Goal: Communication & Community: Answer question/provide support

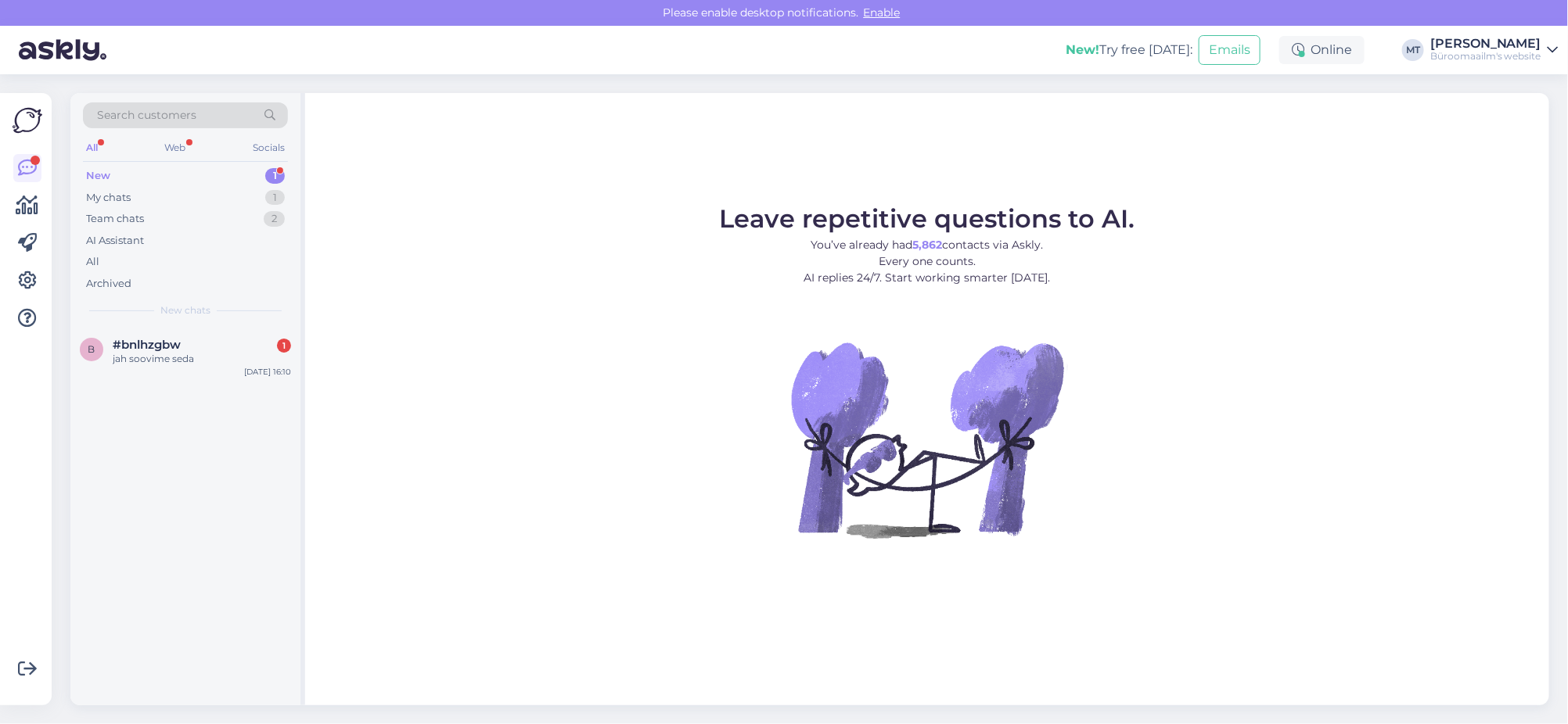
click at [94, 173] on div "New" at bounding box center [99, 176] width 24 height 16
click at [139, 347] on span "#bnlhzgbw" at bounding box center [147, 345] width 68 height 14
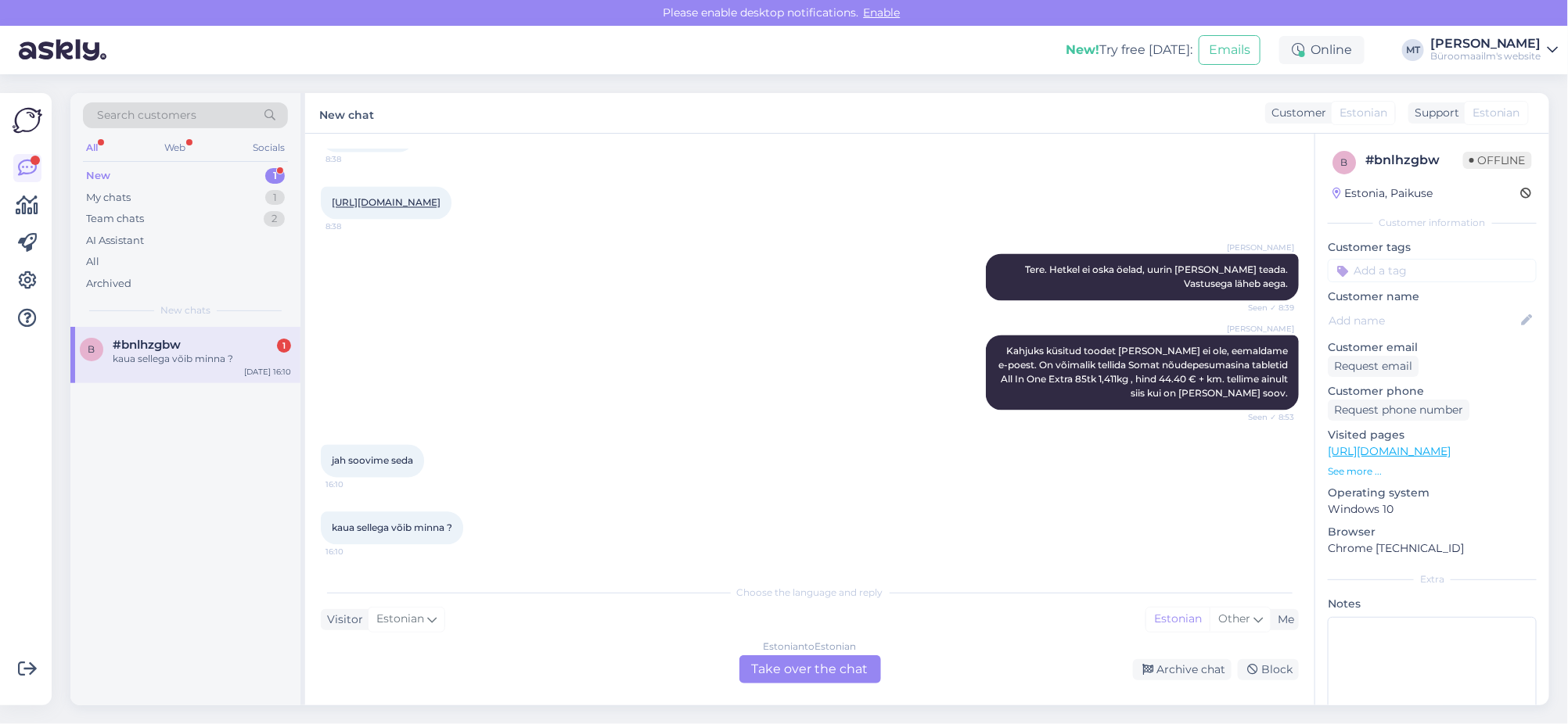
scroll to position [7996, 0]
click at [823, 669] on div "Estonian to Estonian Take over the chat" at bounding box center [810, 670] width 142 height 28
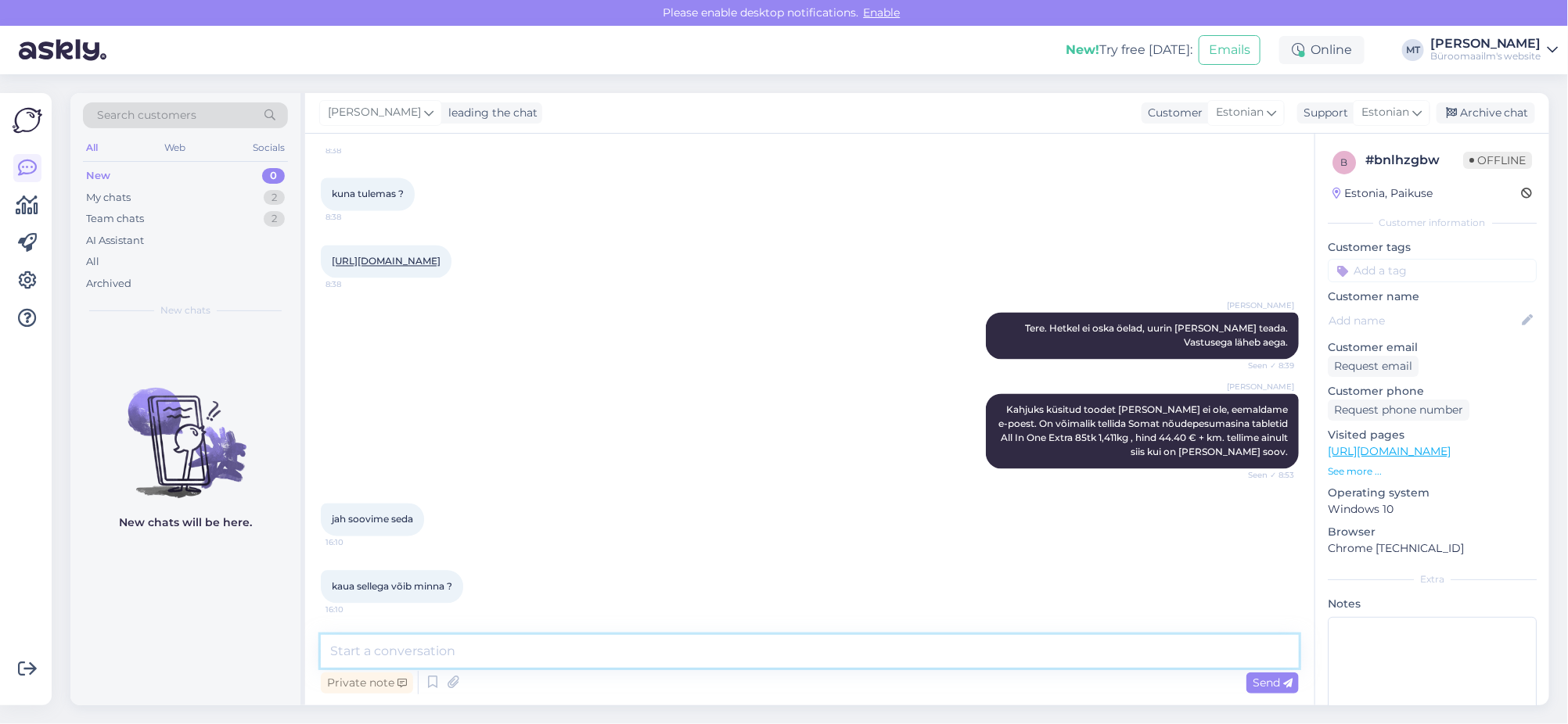
click at [508, 661] on textarea at bounding box center [810, 652] width 978 height 33
type textarea "Loodetavasti selle nädala jooksul jõuab lattu."
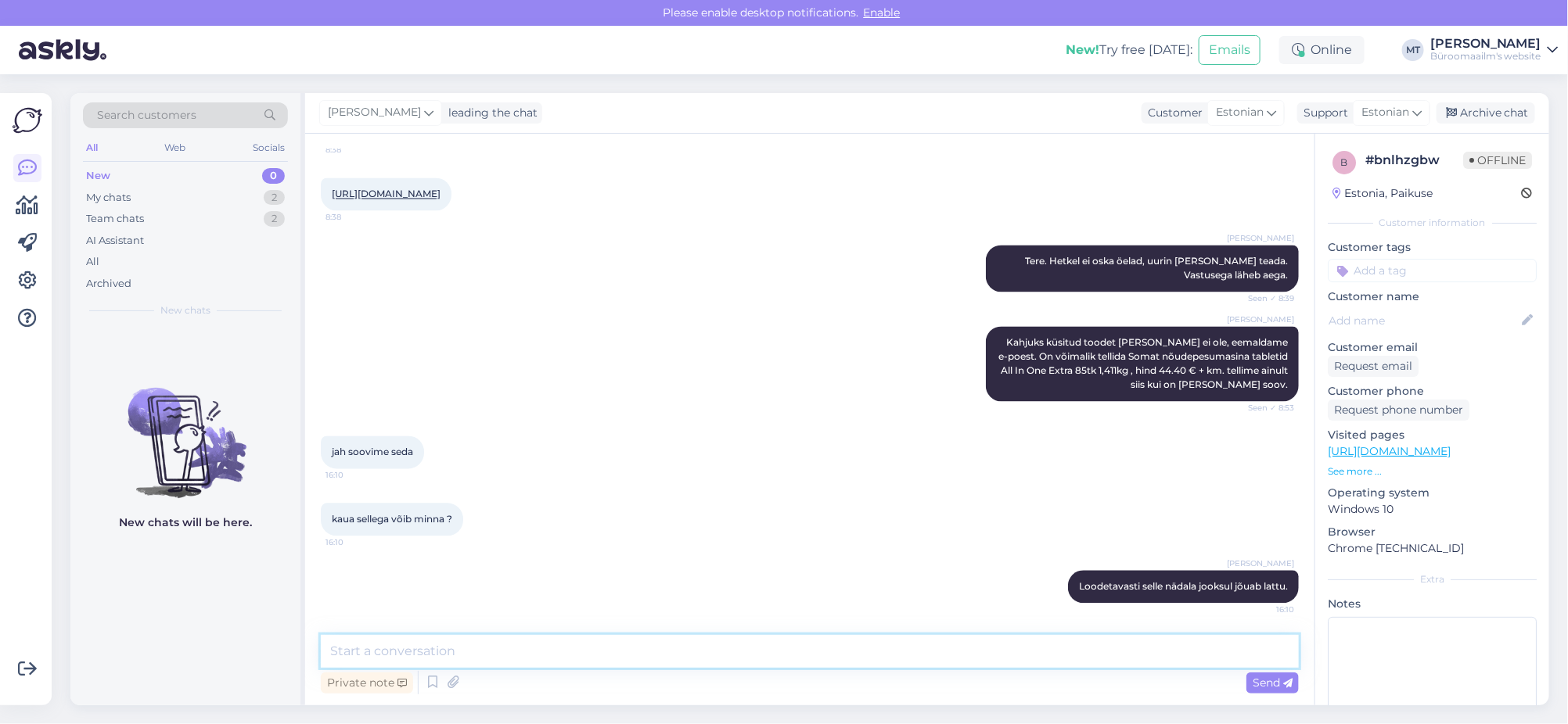
scroll to position [8005, 0]
click at [514, 665] on textarea at bounding box center [810, 652] width 978 height 33
type textarea "[PERSON_NAME] nimele tellimuse vormistan ?"
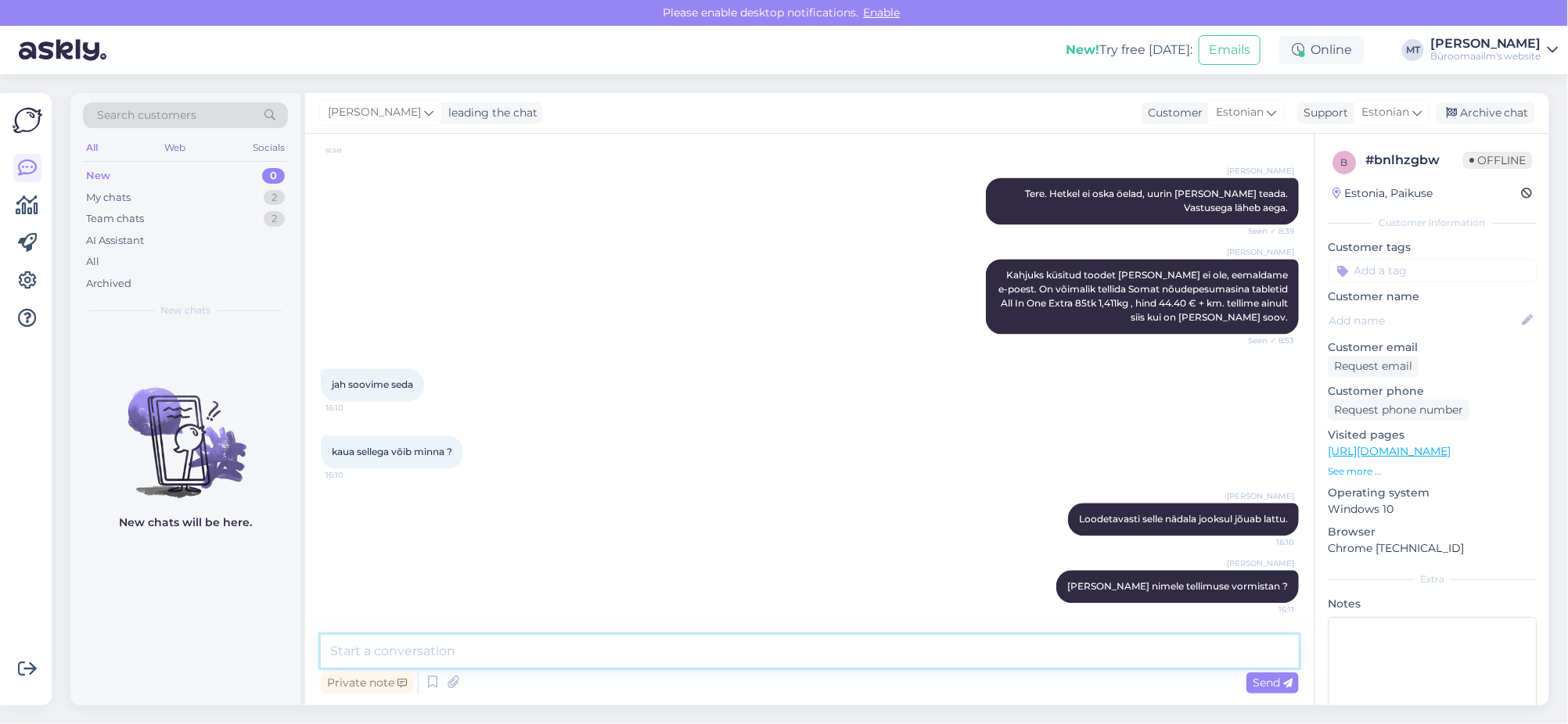
scroll to position [8071, 0]
click at [1489, 114] on div "Archive chat" at bounding box center [1486, 113] width 99 height 21
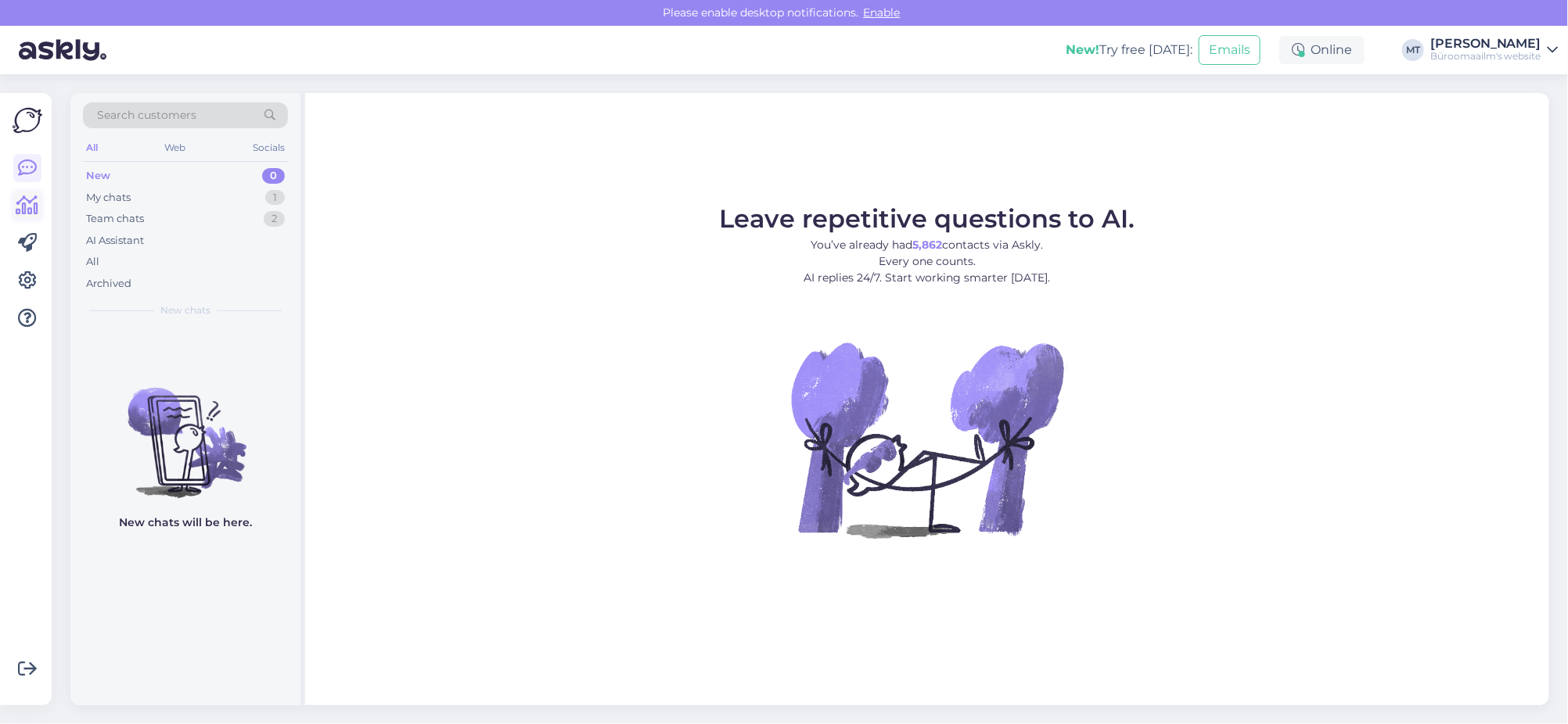
click at [27, 207] on icon at bounding box center [28, 205] width 23 height 18
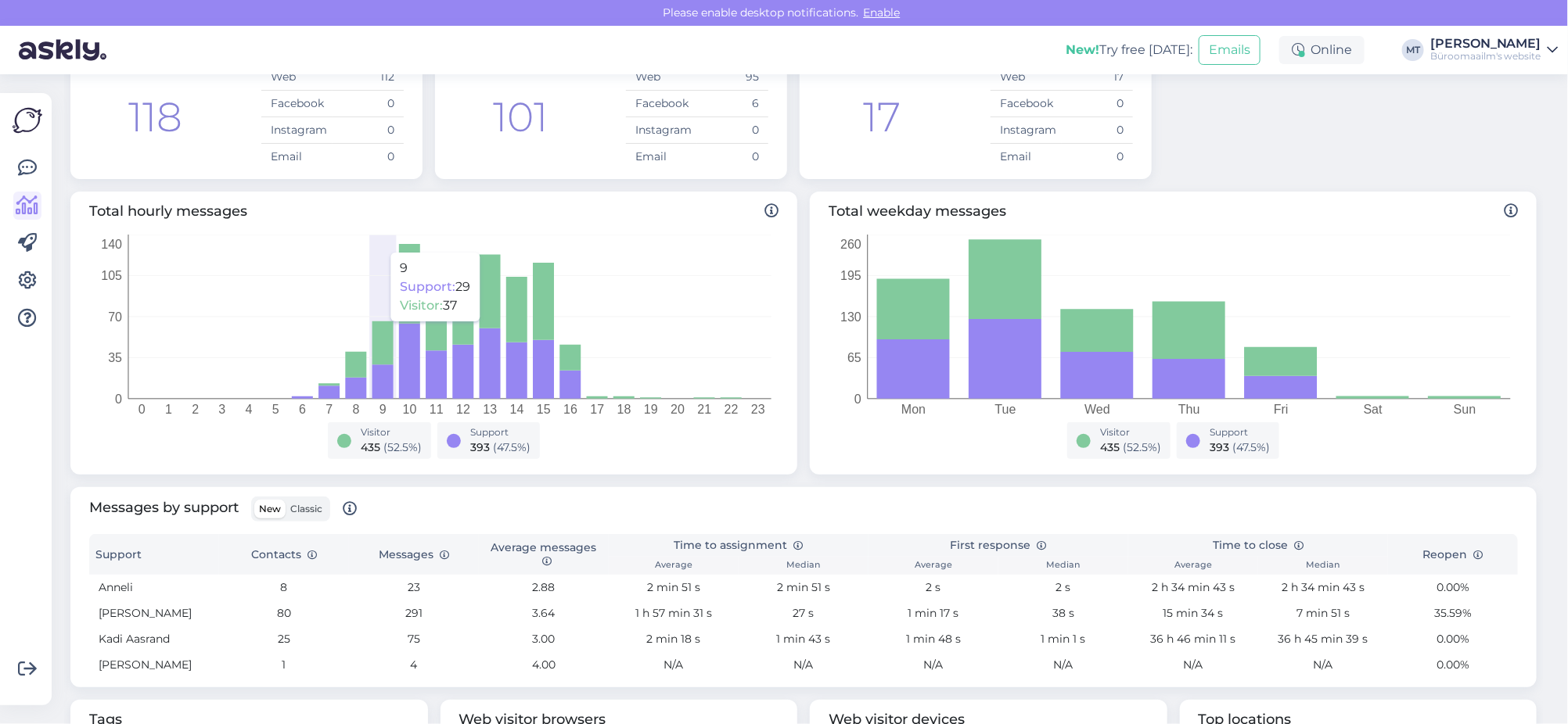
scroll to position [390, 0]
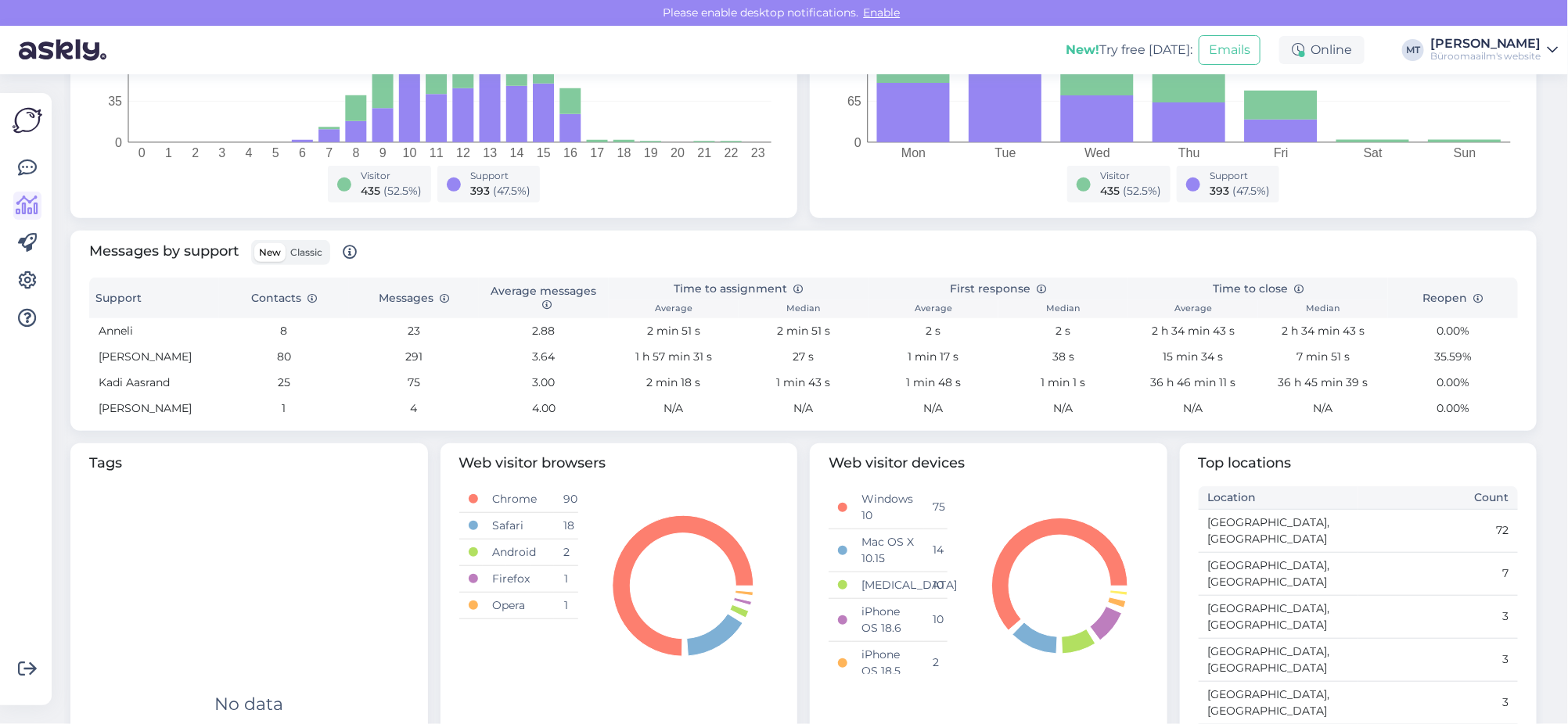
click at [312, 252] on span "Classic" at bounding box center [306, 252] width 32 height 11
click at [286, 244] on input "Classic" at bounding box center [286, 244] width 0 height 0
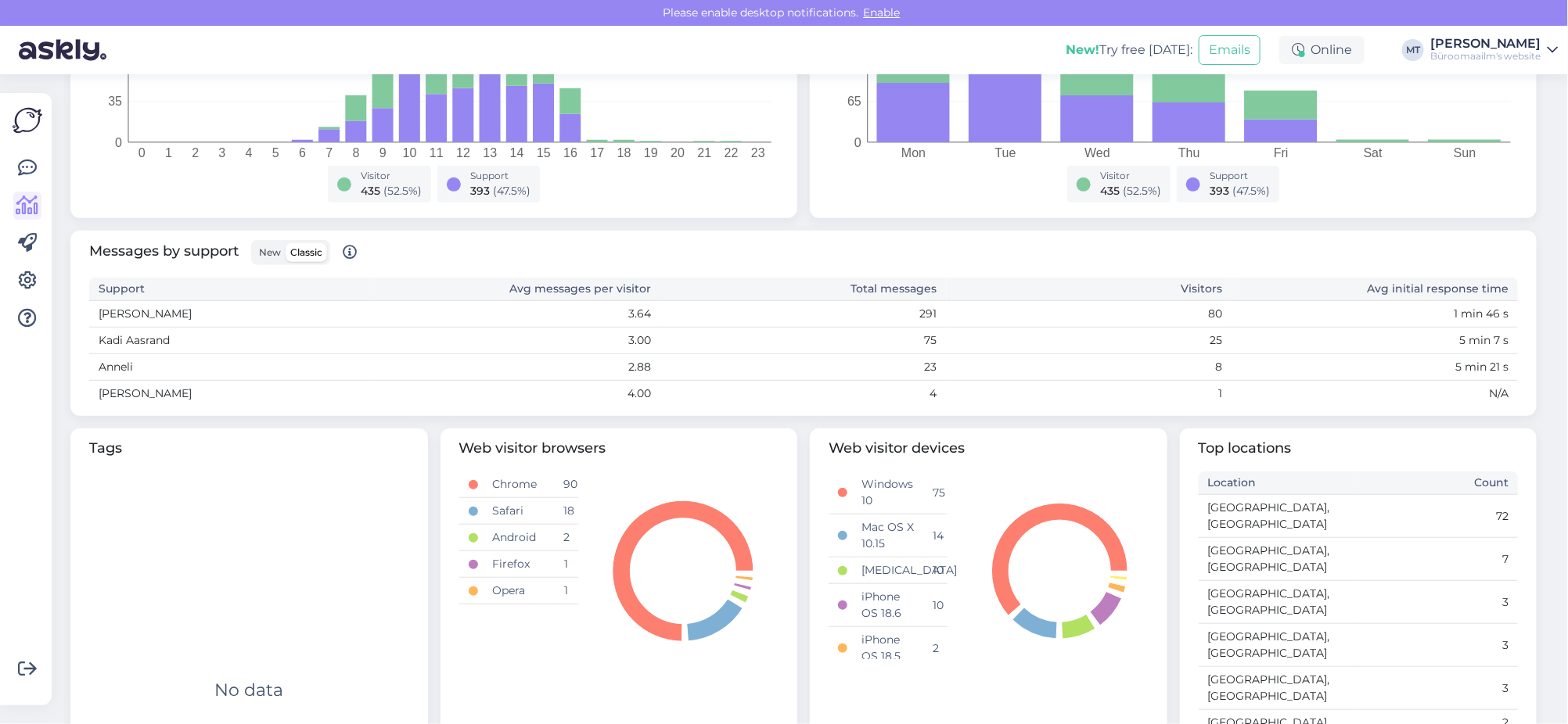
scroll to position [196, 0]
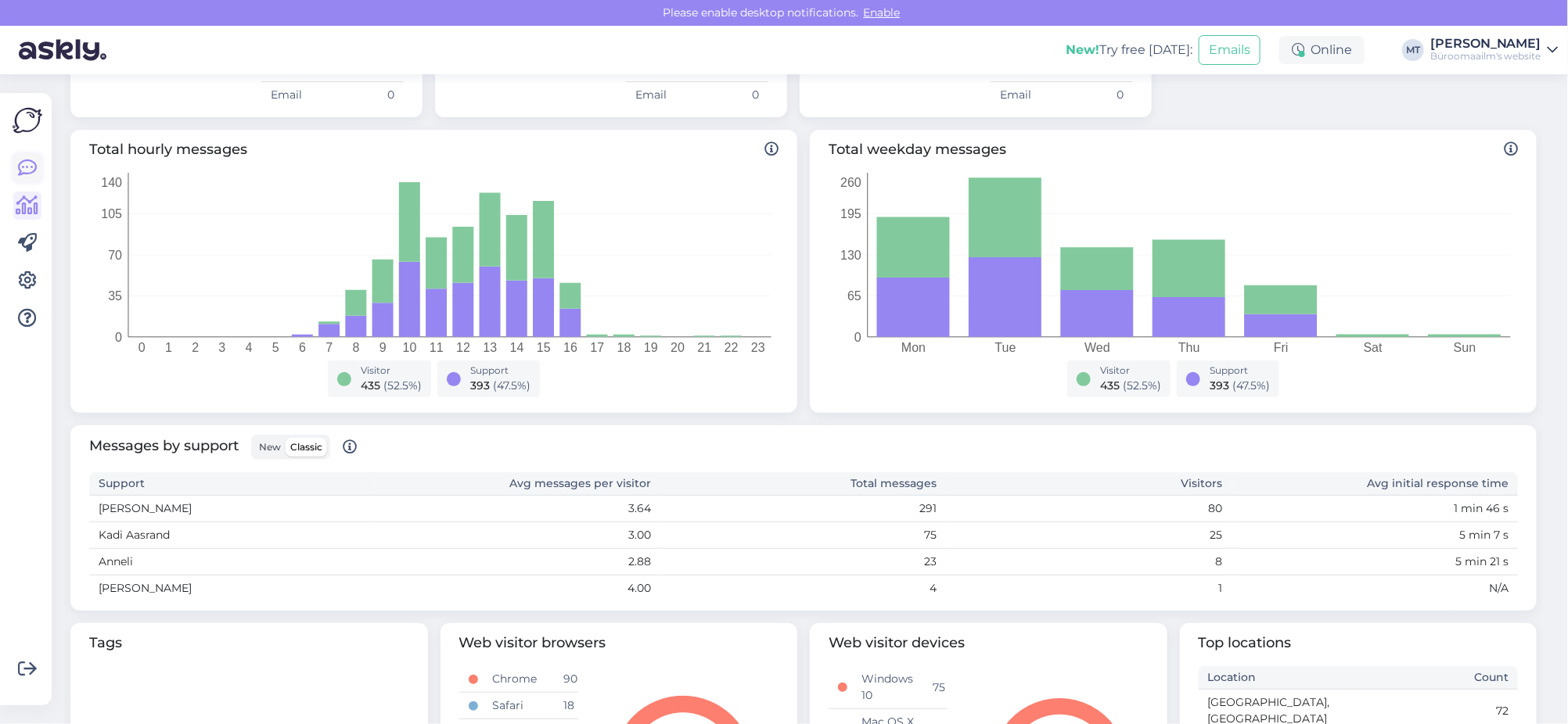
click at [32, 156] on link at bounding box center [27, 168] width 28 height 28
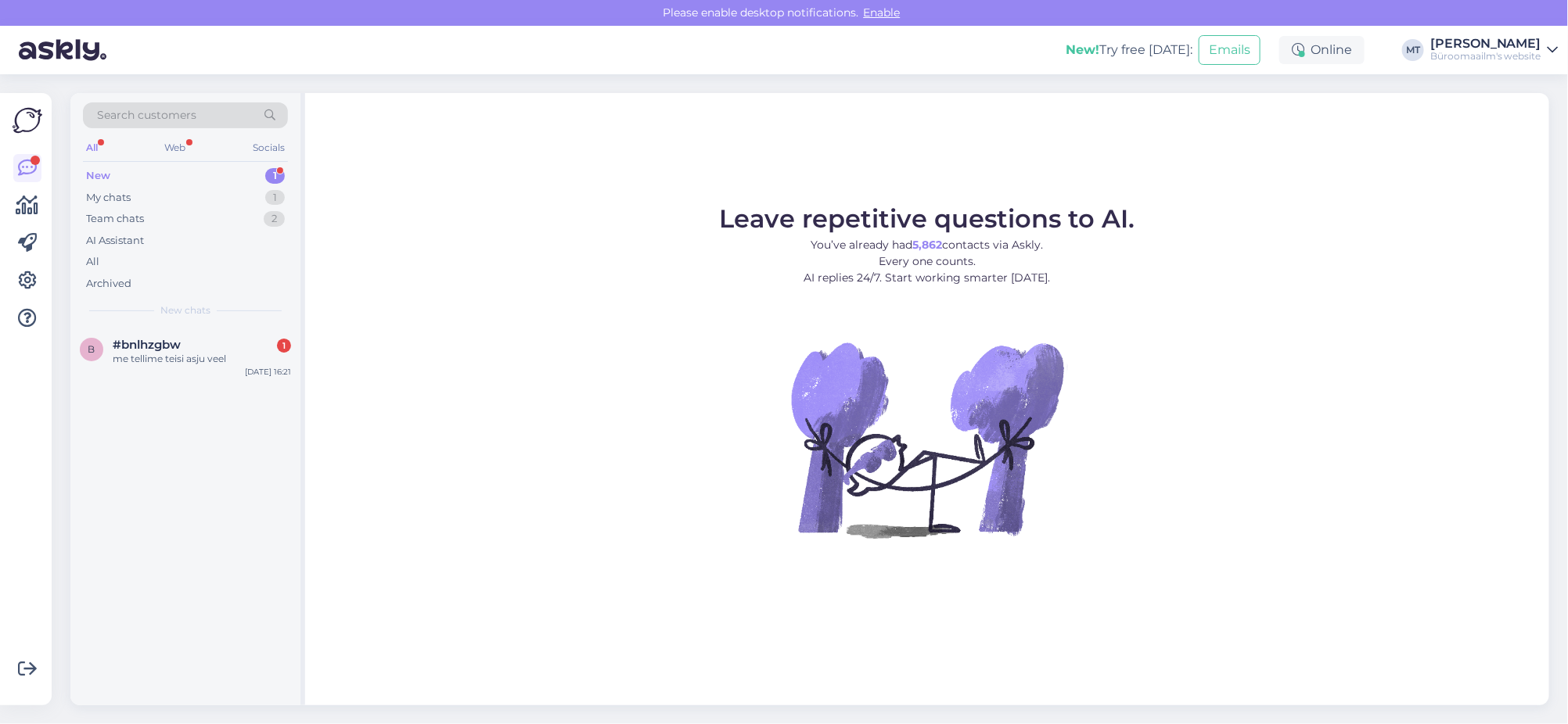
click at [94, 162] on div "Search customers All Web Socials New 1 My chats 1 Team chats 2 AI Assistant All…" at bounding box center [185, 210] width 230 height 234
click at [94, 172] on div "New" at bounding box center [99, 176] width 24 height 16
click at [143, 353] on div "me tellime teisi asju veel" at bounding box center [202, 359] width 178 height 14
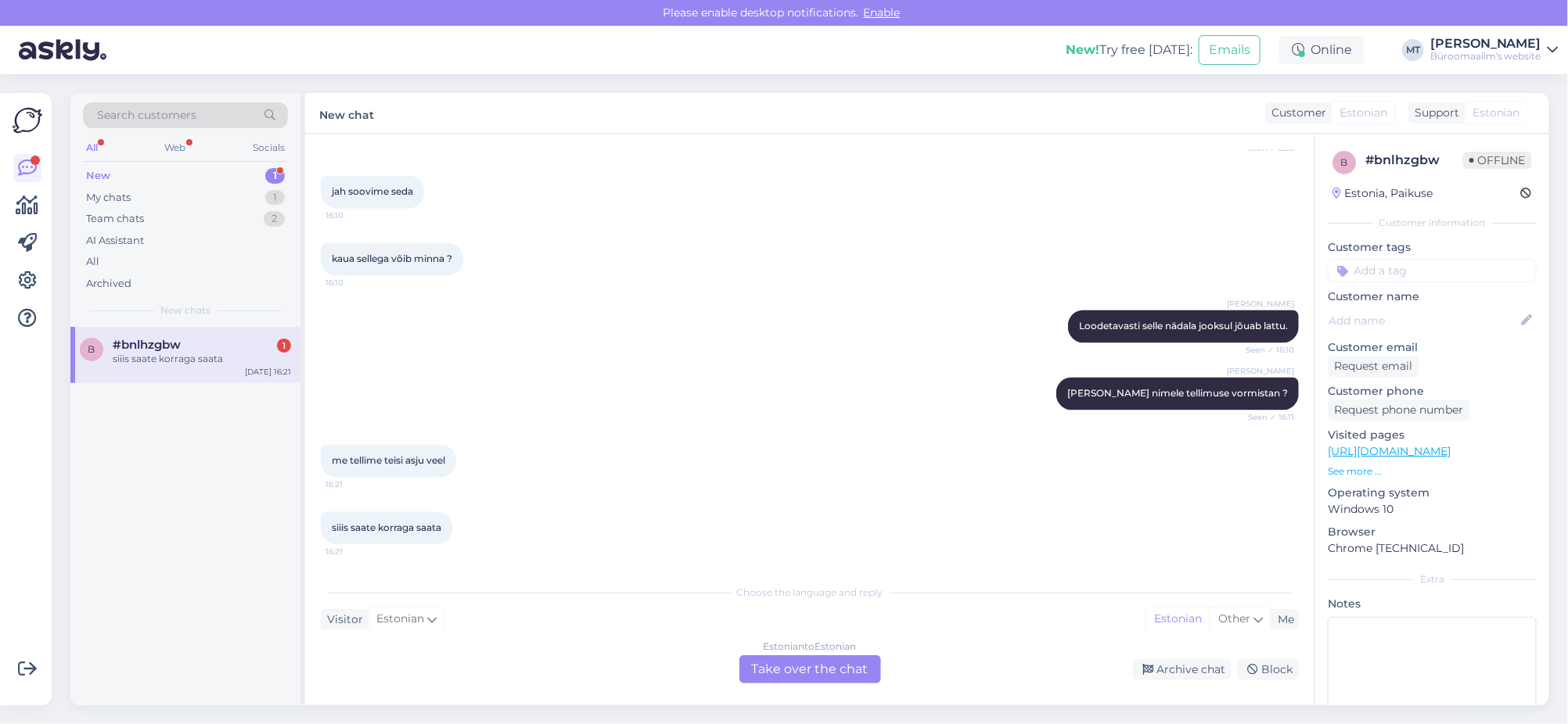
scroll to position [7878, 0]
click at [791, 672] on div "Estonian to Estonian Take over the chat" at bounding box center [810, 670] width 142 height 28
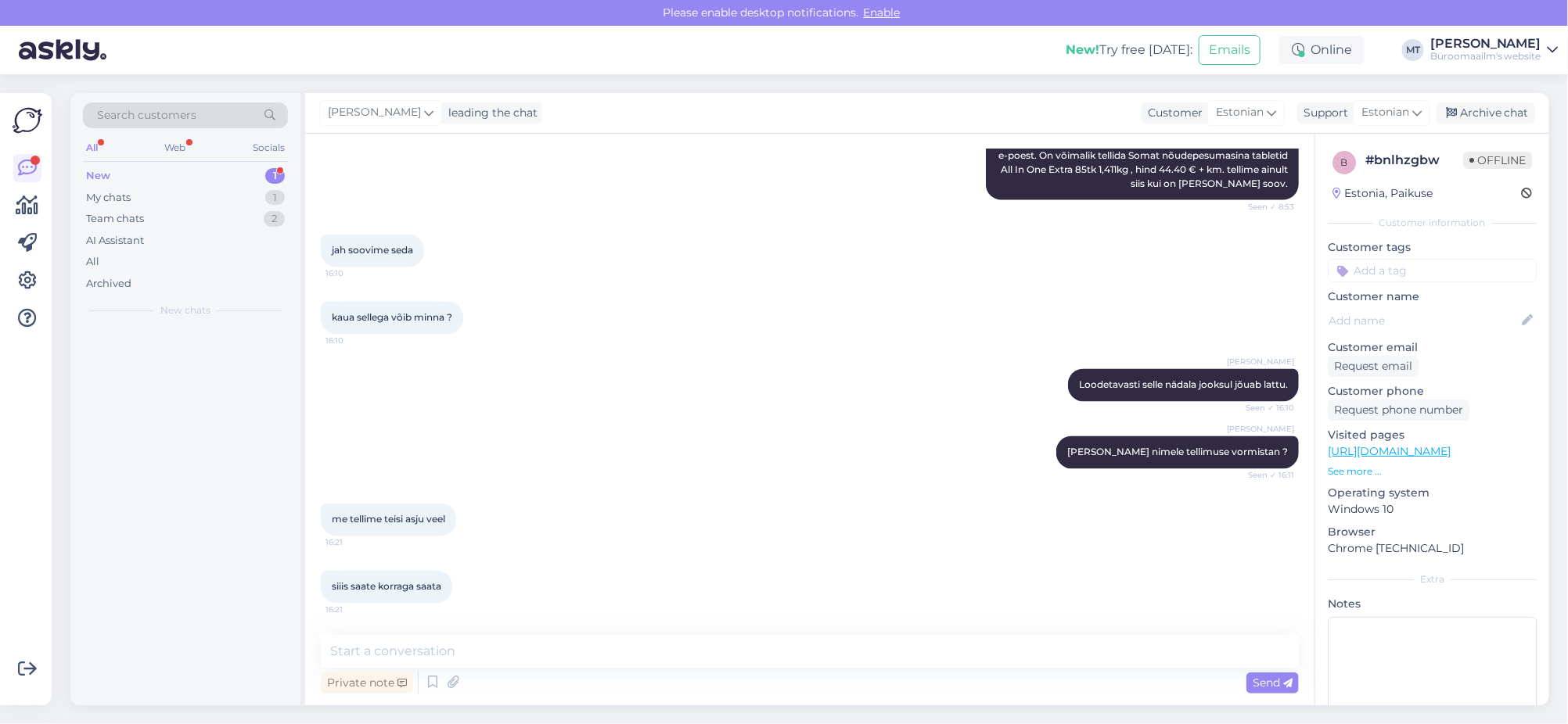
scroll to position [7820, 0]
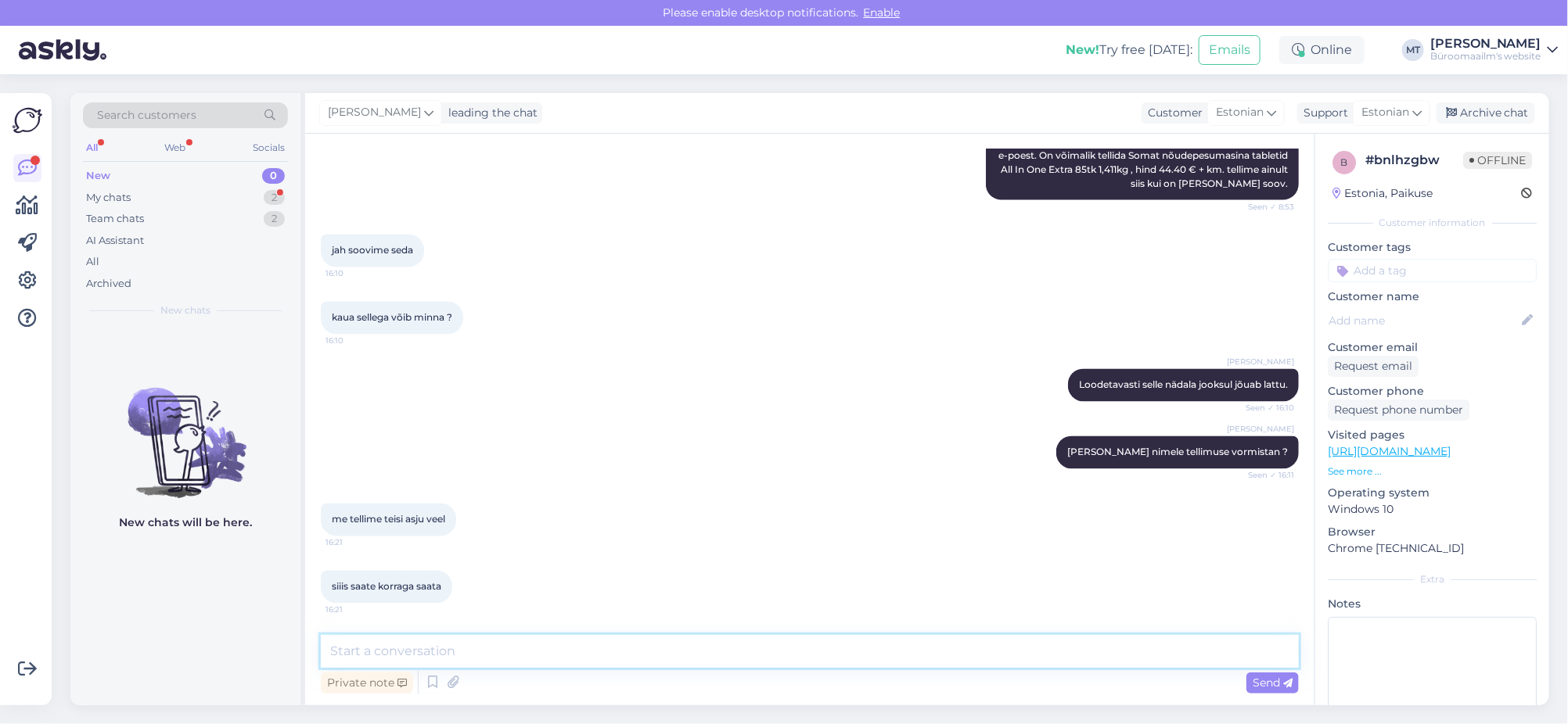
click at [454, 658] on textarea at bounding box center [810, 652] width 978 height 33
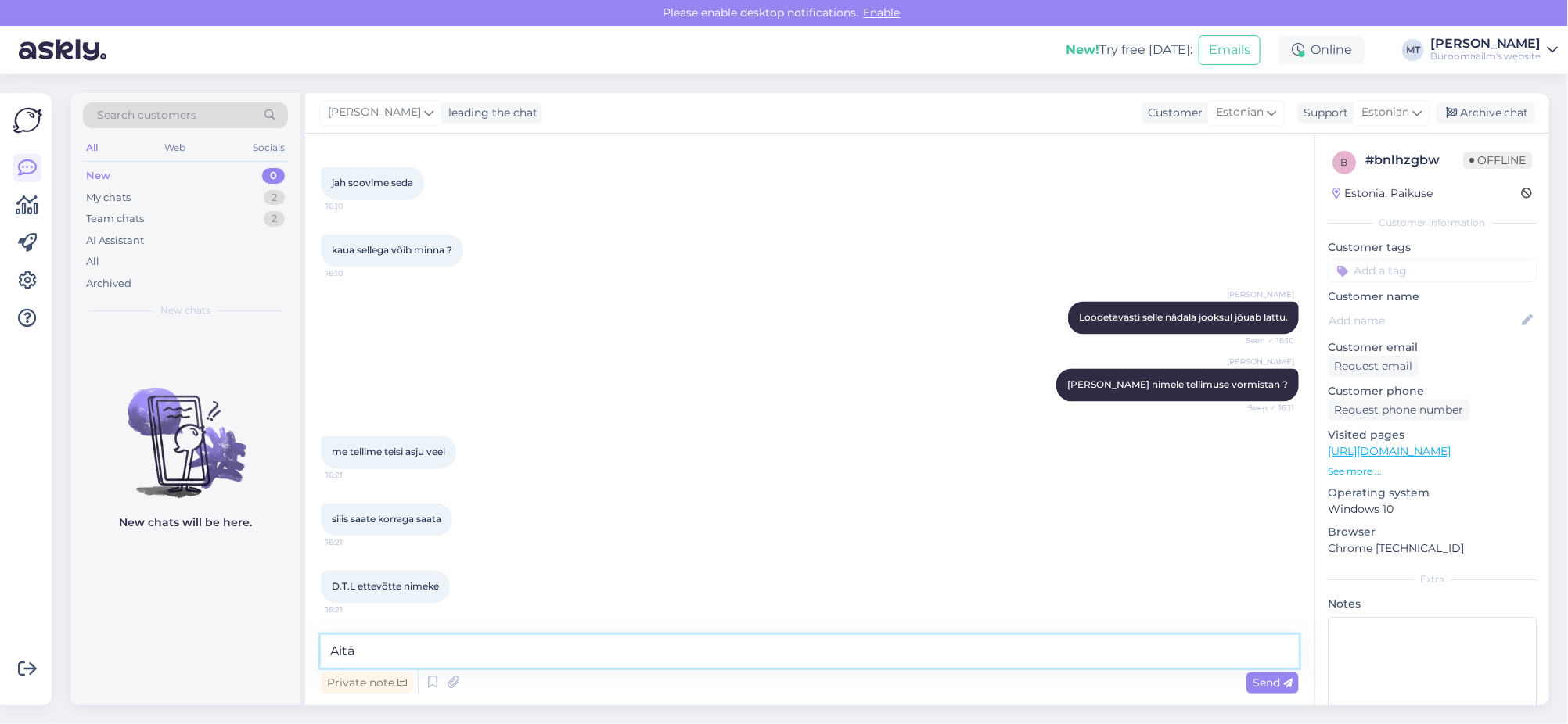
scroll to position [7954, 0]
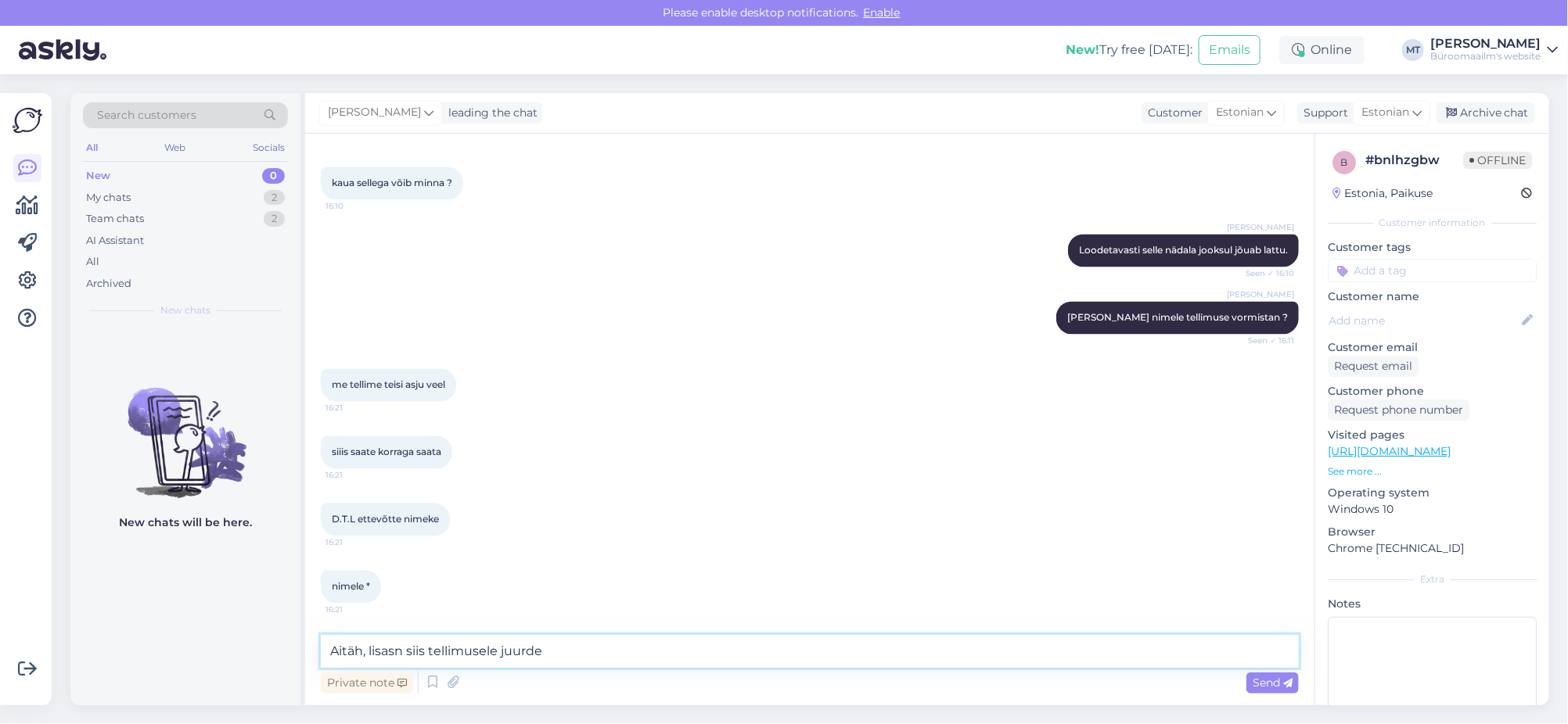
type textarea "Aitäh, lisasn siis tellimusele juurde."
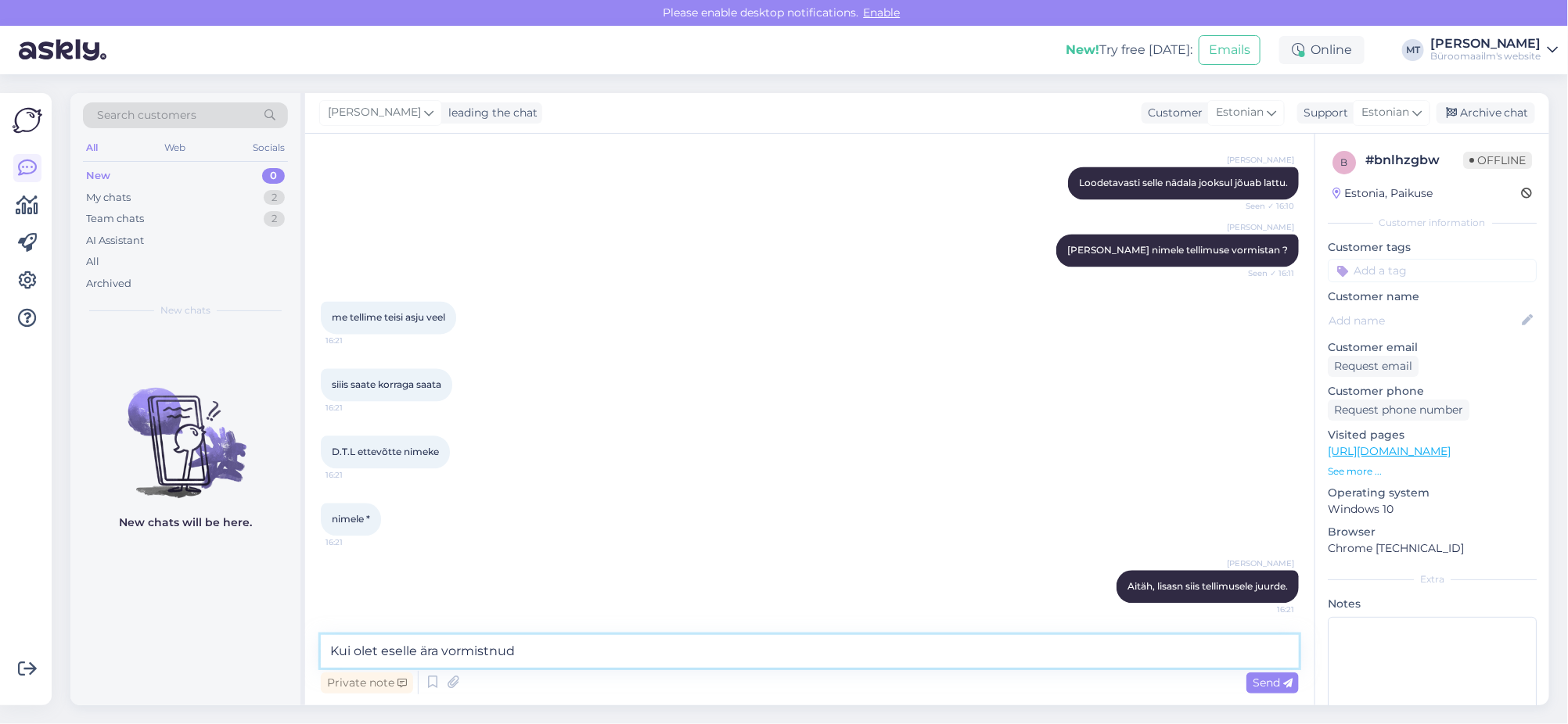
type textarea "Kui olet eselle ära vormistnud."
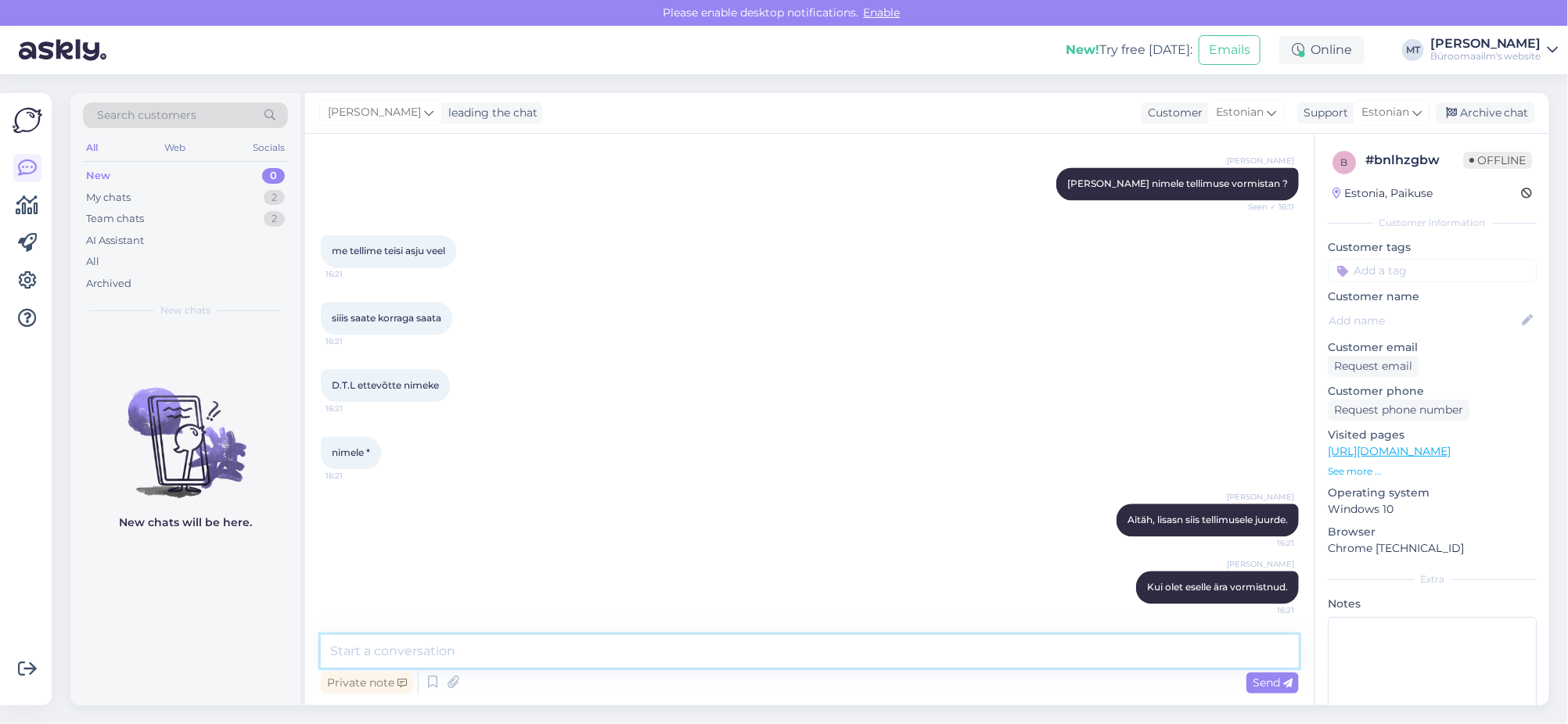
scroll to position [8089, 0]
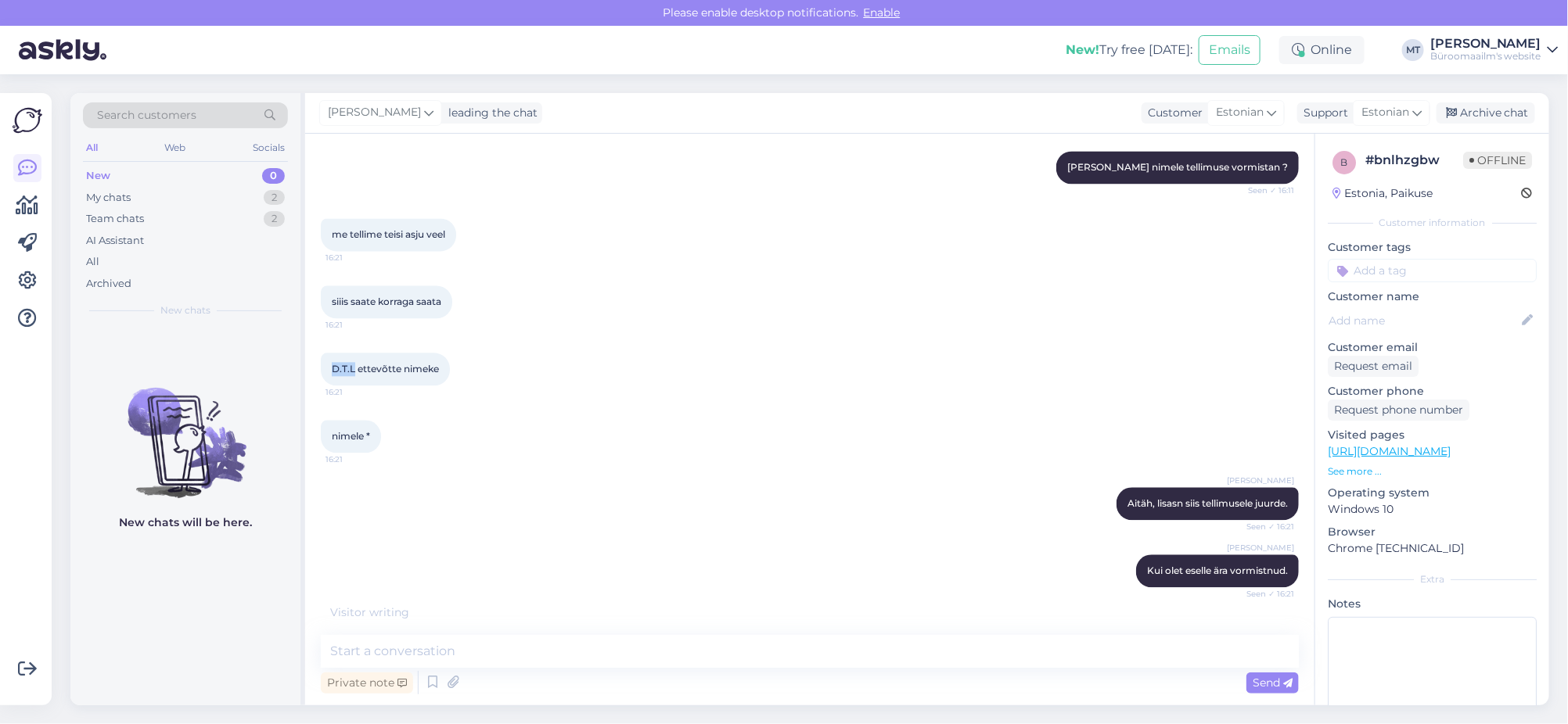
drag, startPoint x: 354, startPoint y: 379, endPoint x: 328, endPoint y: 387, distance: 27.2
click at [328, 386] on div "D.T.L ettevõtte nimeke 16:21" at bounding box center [385, 369] width 129 height 33
copy span "D.T.L"
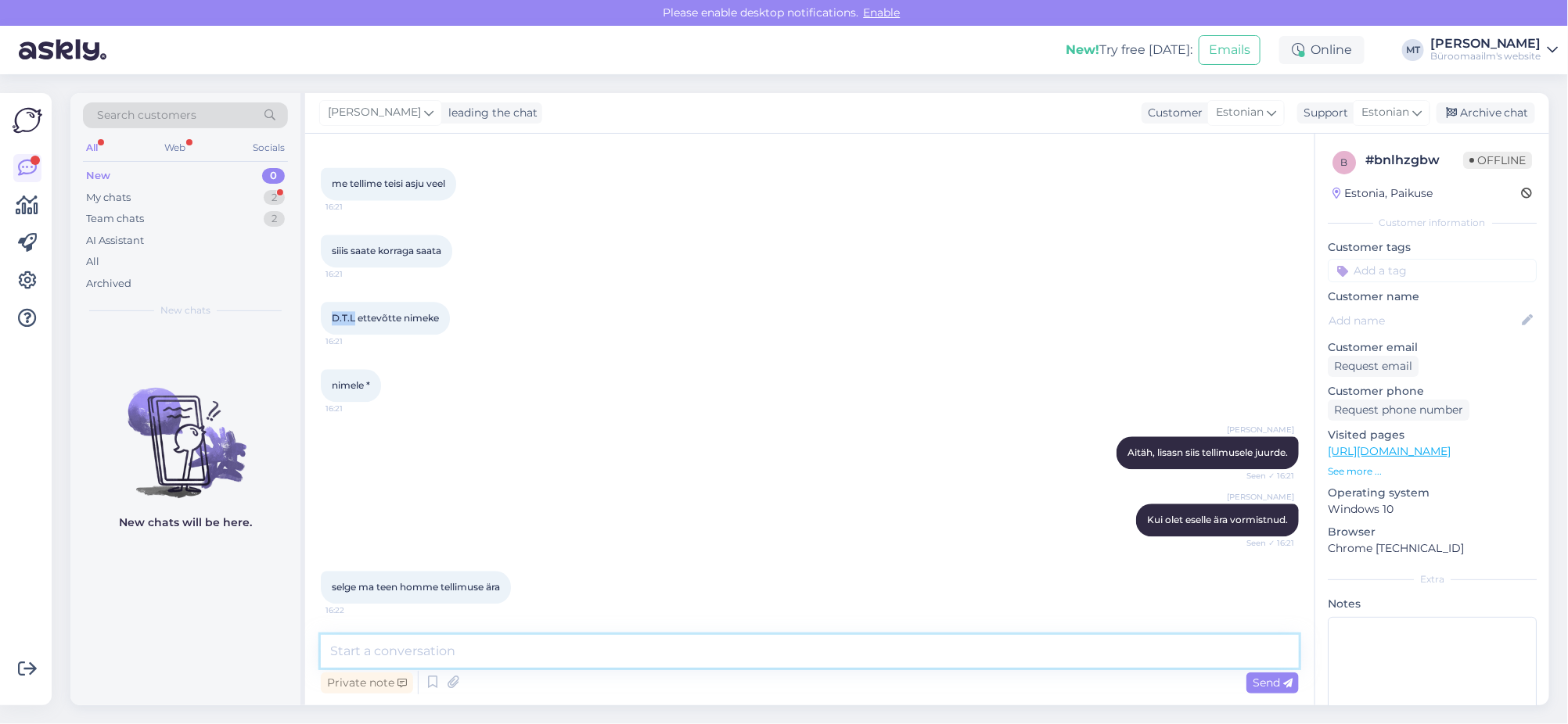
click at [456, 665] on textarea at bounding box center [810, 652] width 978 height 33
type textarea "Aitäh, teeme nii."
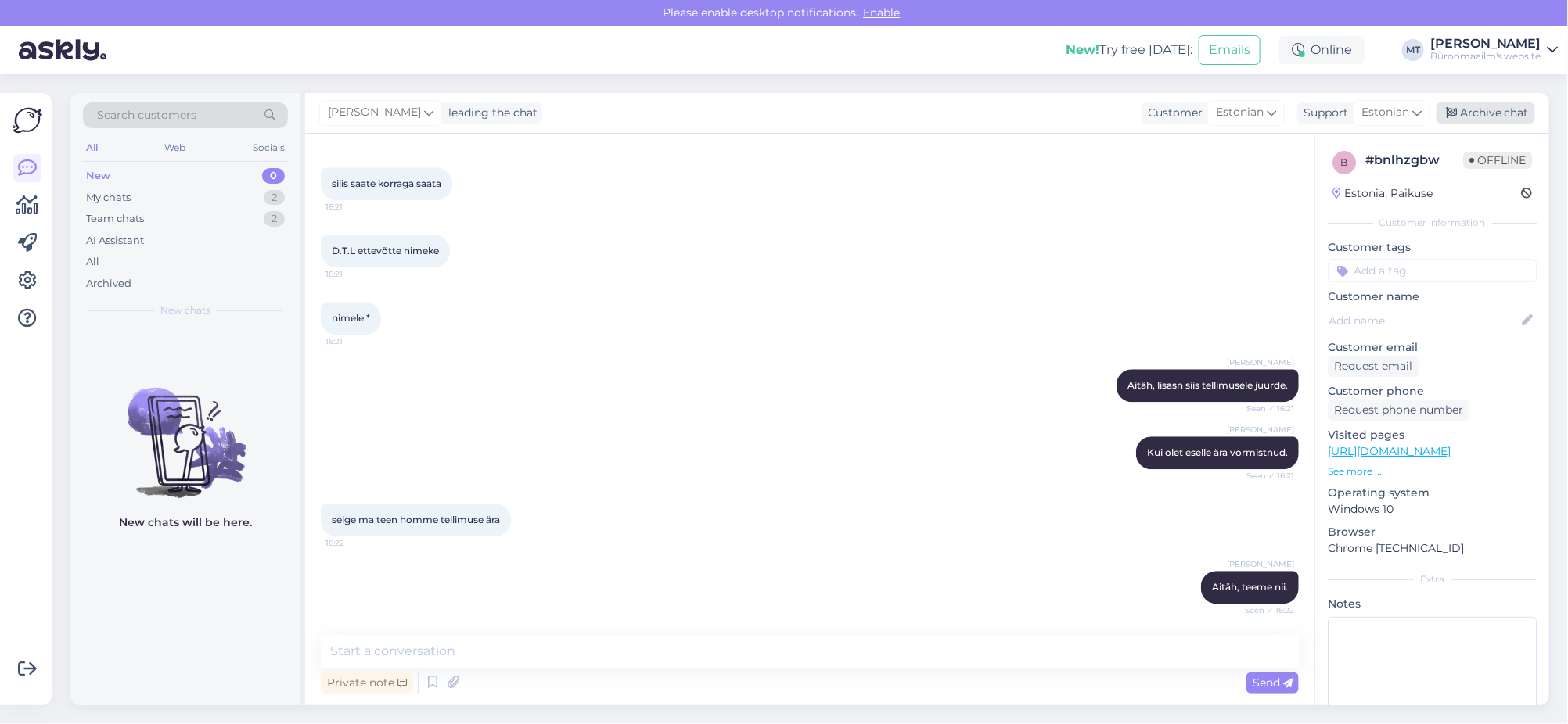
click at [1477, 107] on div "Archive chat" at bounding box center [1486, 113] width 99 height 21
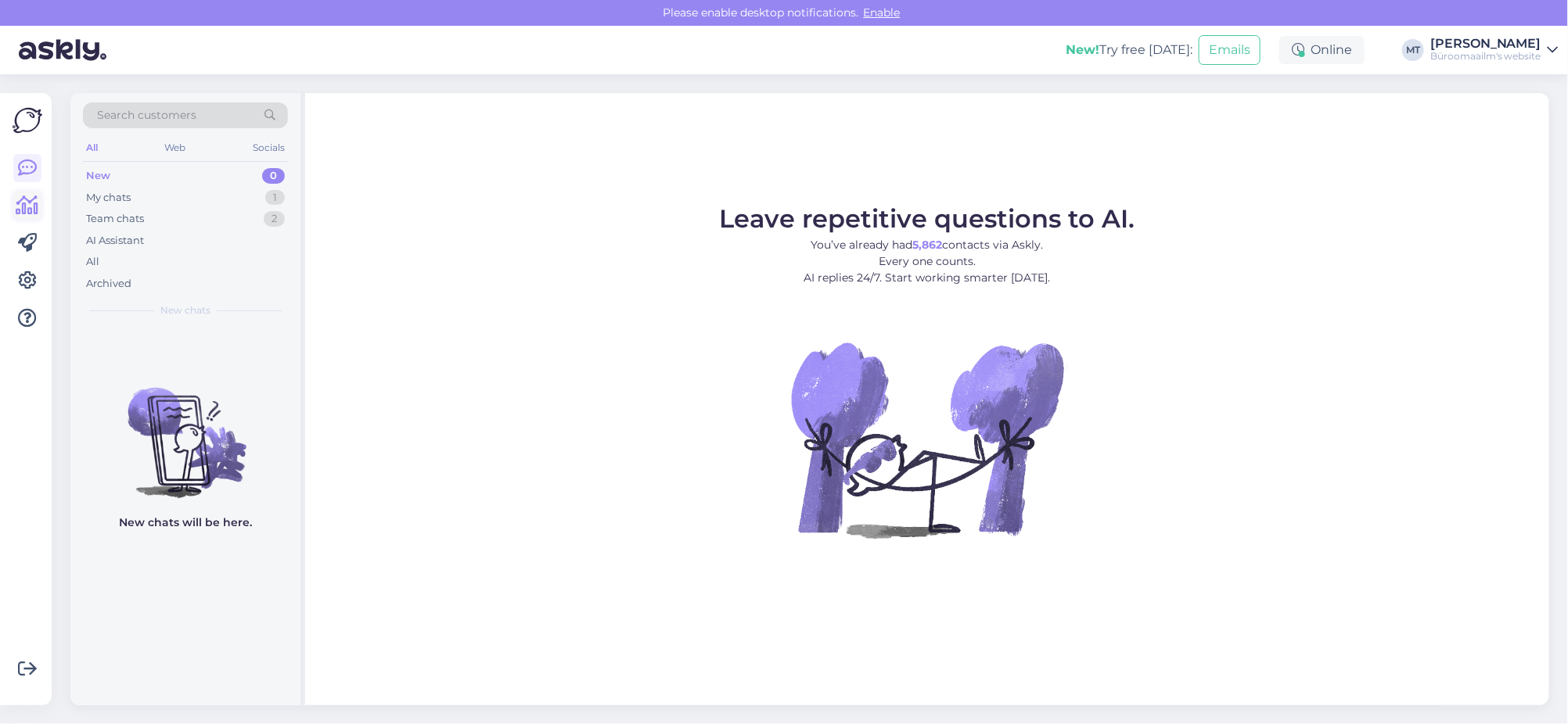
click at [30, 209] on icon at bounding box center [28, 205] width 23 height 18
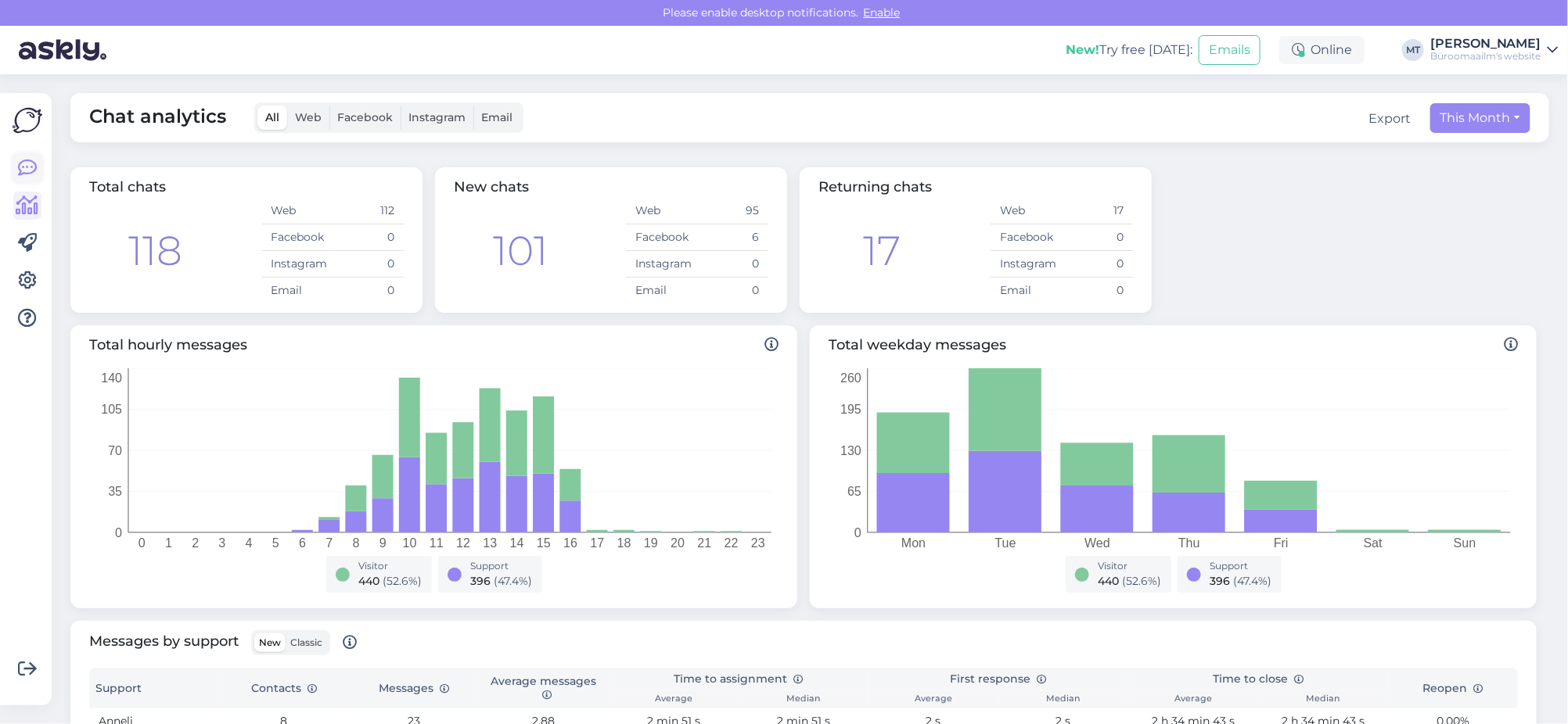
click at [29, 162] on icon at bounding box center [27, 168] width 18 height 18
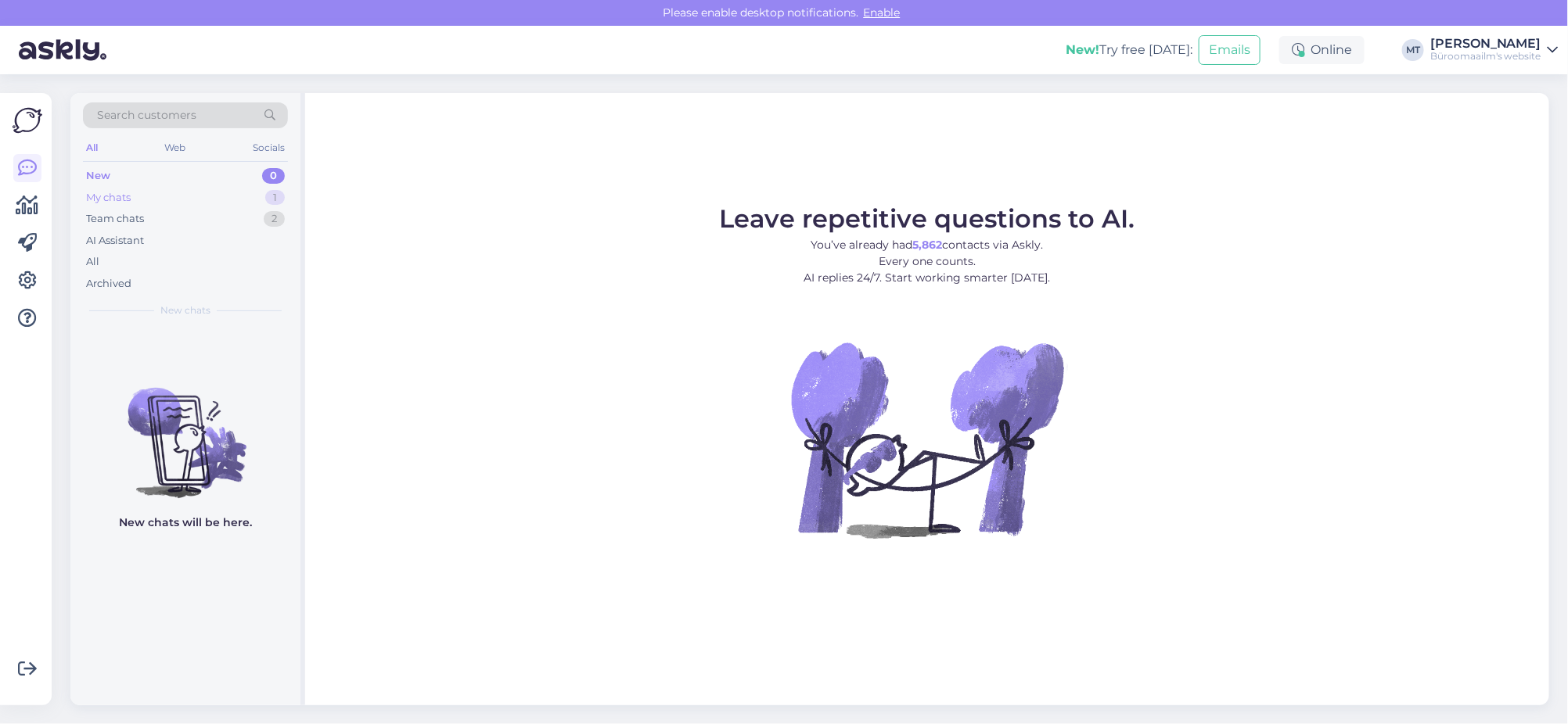
click at [116, 197] on div "My chats" at bounding box center [108, 198] width 45 height 16
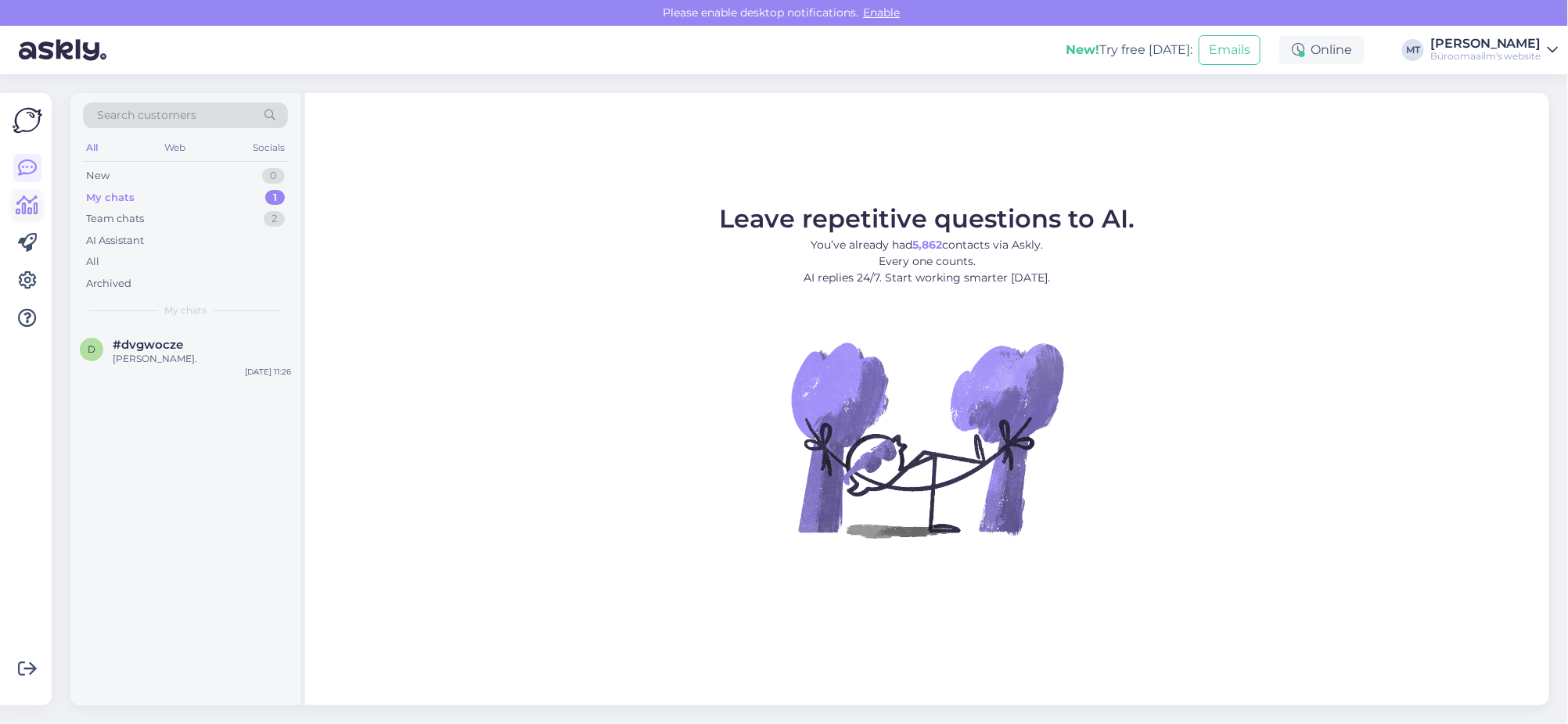
click at [21, 207] on icon at bounding box center [28, 205] width 23 height 18
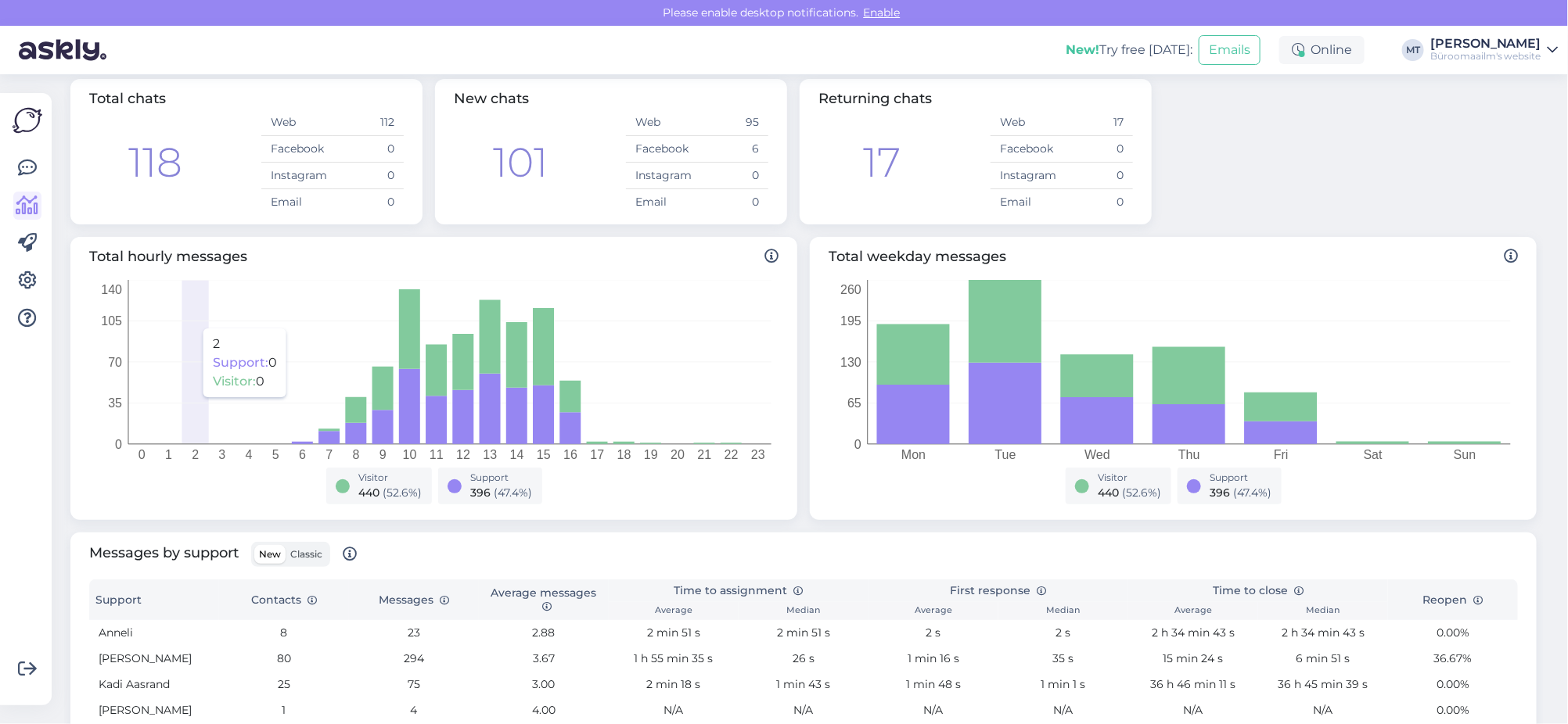
scroll to position [196, 0]
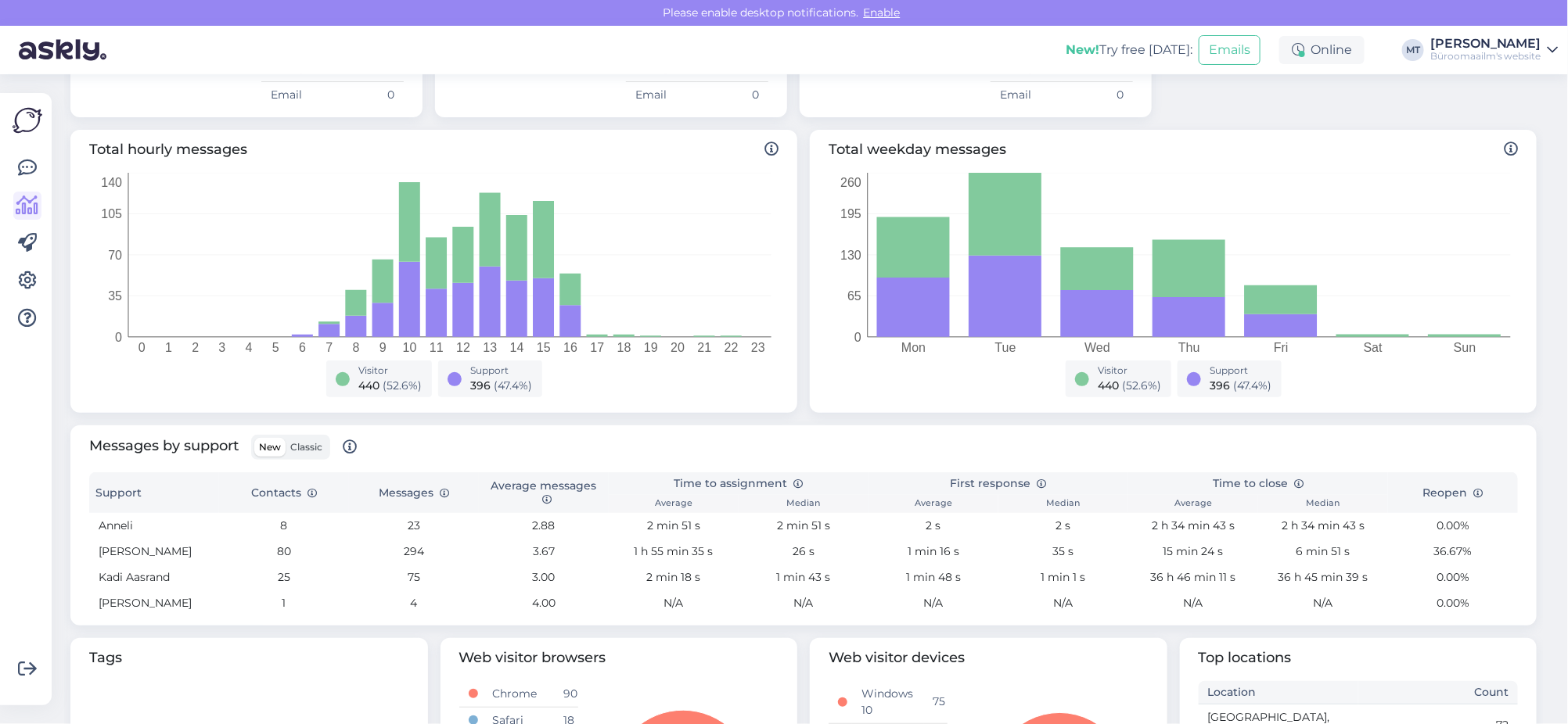
click at [308, 446] on span "Classic" at bounding box center [306, 446] width 32 height 11
click at [286, 438] on input "Classic" at bounding box center [286, 438] width 0 height 0
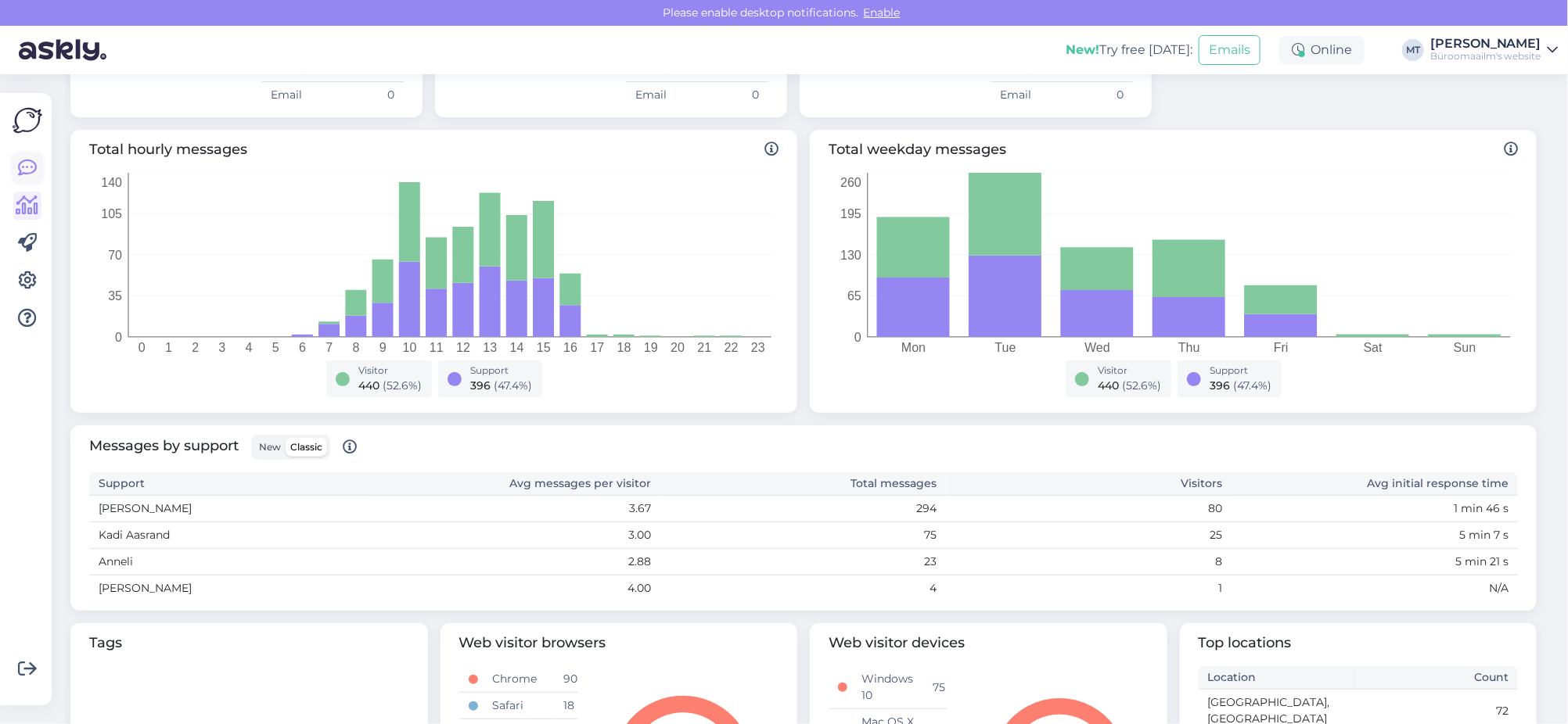
click at [28, 167] on icon at bounding box center [27, 168] width 18 height 18
